Goal: Transaction & Acquisition: Subscribe to service/newsletter

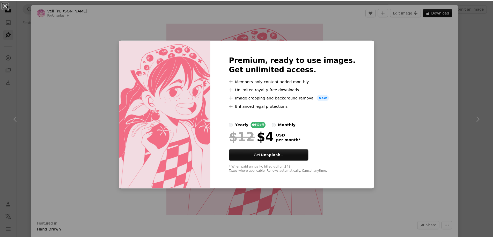
scroll to position [853, 0]
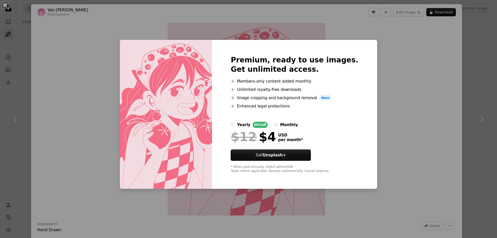
click at [424, 55] on div "An X shape Premium, ready to use images. Get unlimited access. A plus sign Memb…" at bounding box center [248, 119] width 497 height 238
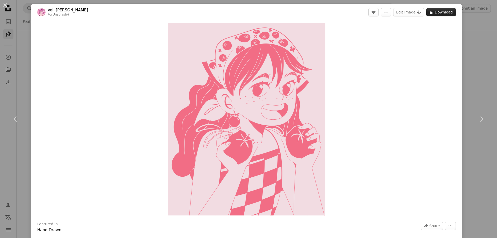
click at [432, 12] on button "A lock Download" at bounding box center [440, 12] width 29 height 8
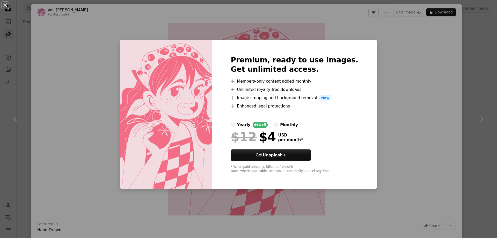
click at [468, 57] on div "An X shape Premium, ready to use images. Get unlimited access. A plus sign Memb…" at bounding box center [248, 119] width 497 height 238
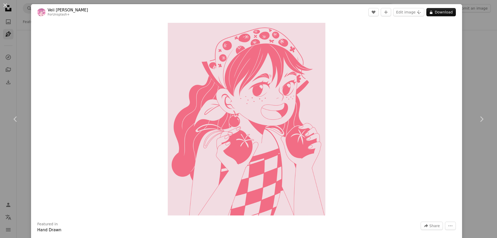
click at [469, 70] on div "An X shape Chevron left Chevron right Veii [PERSON_NAME] For Unsplash+ A heart …" at bounding box center [248, 119] width 497 height 238
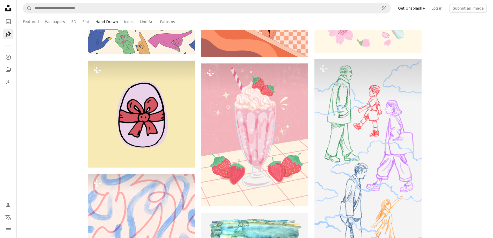
scroll to position [2198, 0]
